Goal: Find specific page/section: Find specific page/section

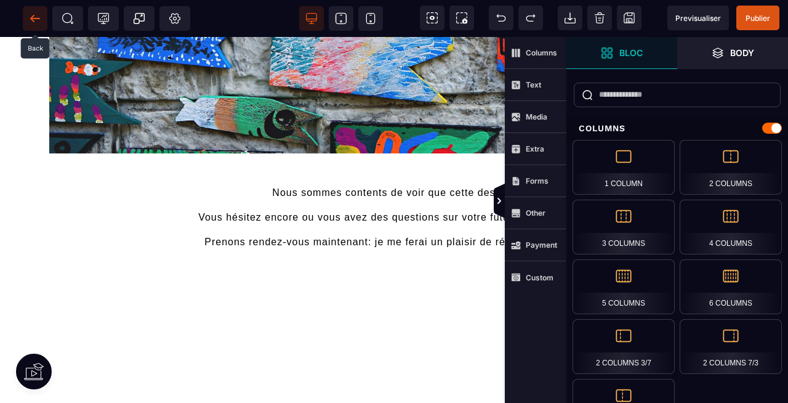
click at [31, 18] on icon at bounding box center [34, 18] width 9 height 1
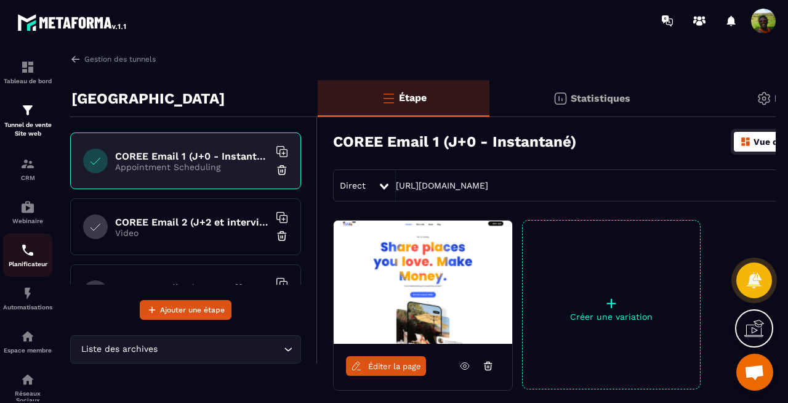
click at [25, 256] on img at bounding box center [27, 250] width 15 height 15
